Goal: Check status: Check status

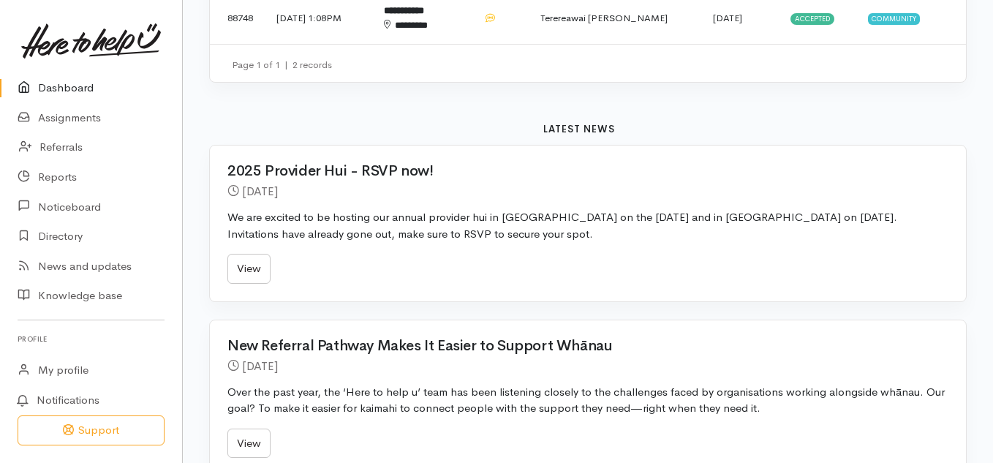
scroll to position [638, 0]
click at [66, 151] on link "Referrals" at bounding box center [91, 147] width 182 height 30
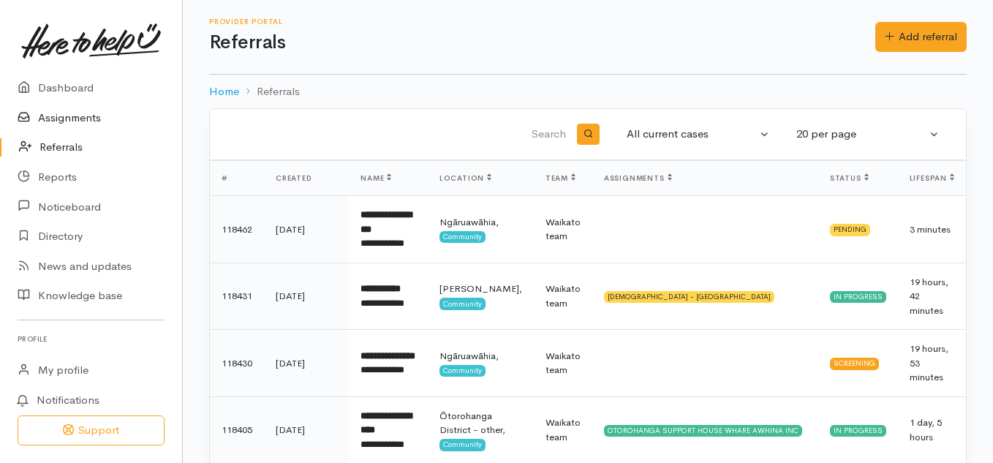
click at [80, 114] on link "Assignments" at bounding box center [91, 118] width 182 height 30
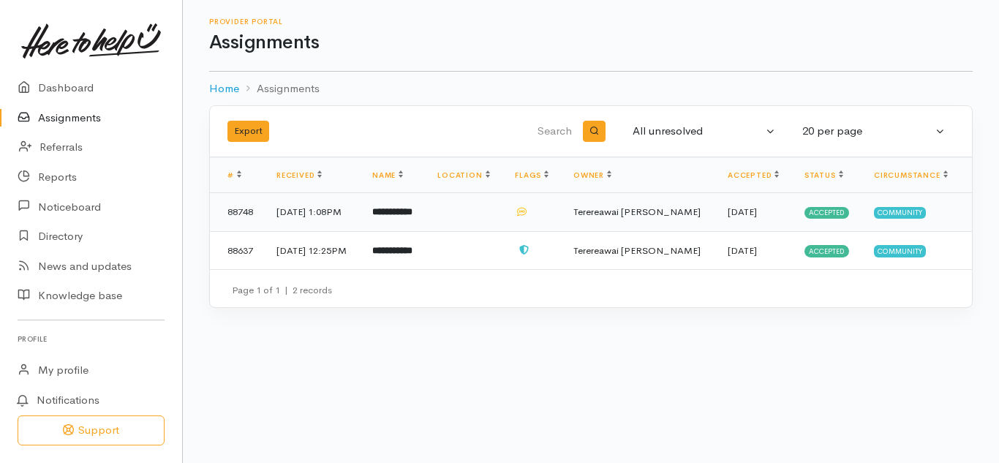
click at [526, 211] on icon at bounding box center [522, 212] width 10 height 8
